Goal: Register for event/course

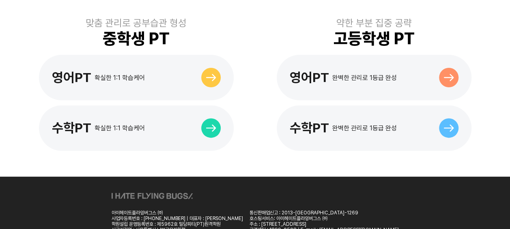
scroll to position [540, 0]
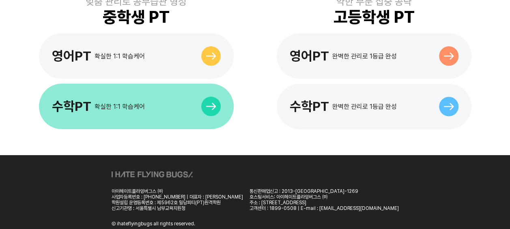
click at [105, 84] on div "수학PT 확실한 1:1 학습케어" at bounding box center [136, 106] width 195 height 45
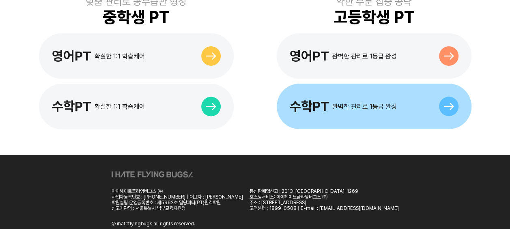
click at [291, 112] on div "수학PT 완벽한 관리로 1등급 완성" at bounding box center [374, 106] width 195 height 45
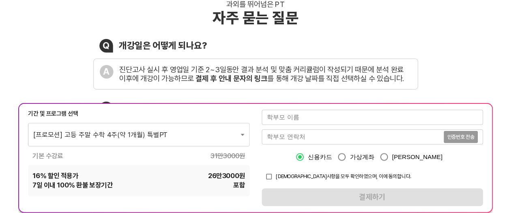
scroll to position [162, 0]
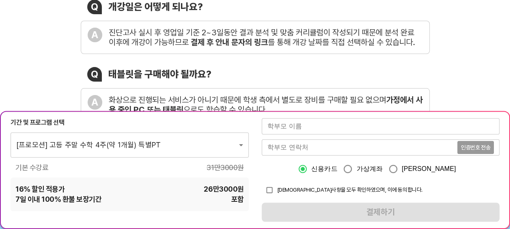
click at [204, 119] on div "기간 및 프로그램 선택" at bounding box center [130, 122] width 238 height 9
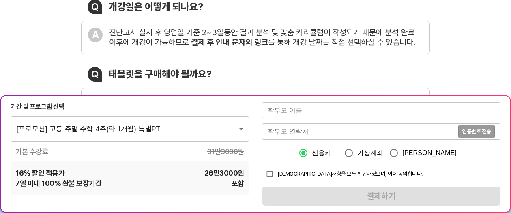
click at [340, 58] on div "Q 개강일은 어떻게 되나요? A 진단고사 실시 후 영업일 기준 2~3일동안 결과 분석 및 맞춤 커리큘럼이 작성되기 때문에 분석 완료 이후에 개…" at bounding box center [255, 94] width 349 height 189
